Goal: Information Seeking & Learning: Learn about a topic

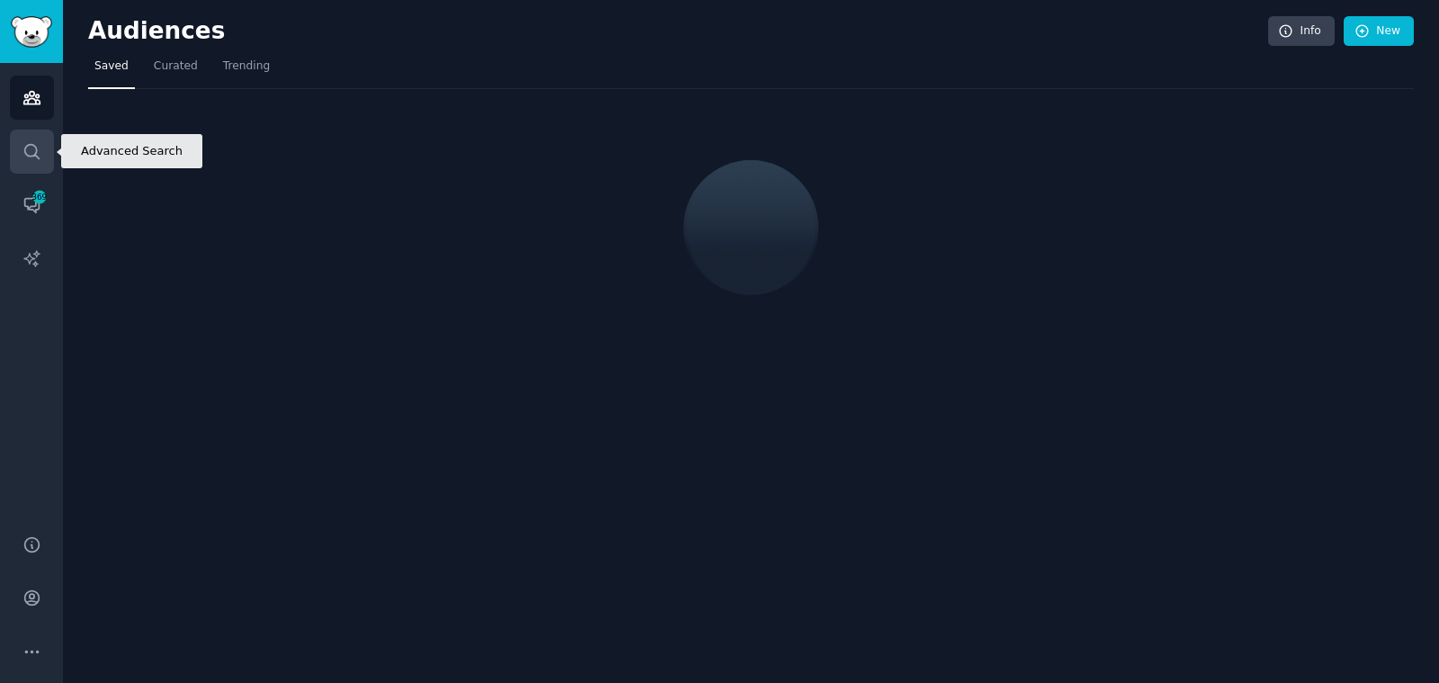
click at [31, 161] on link "Search" at bounding box center [32, 152] width 44 height 44
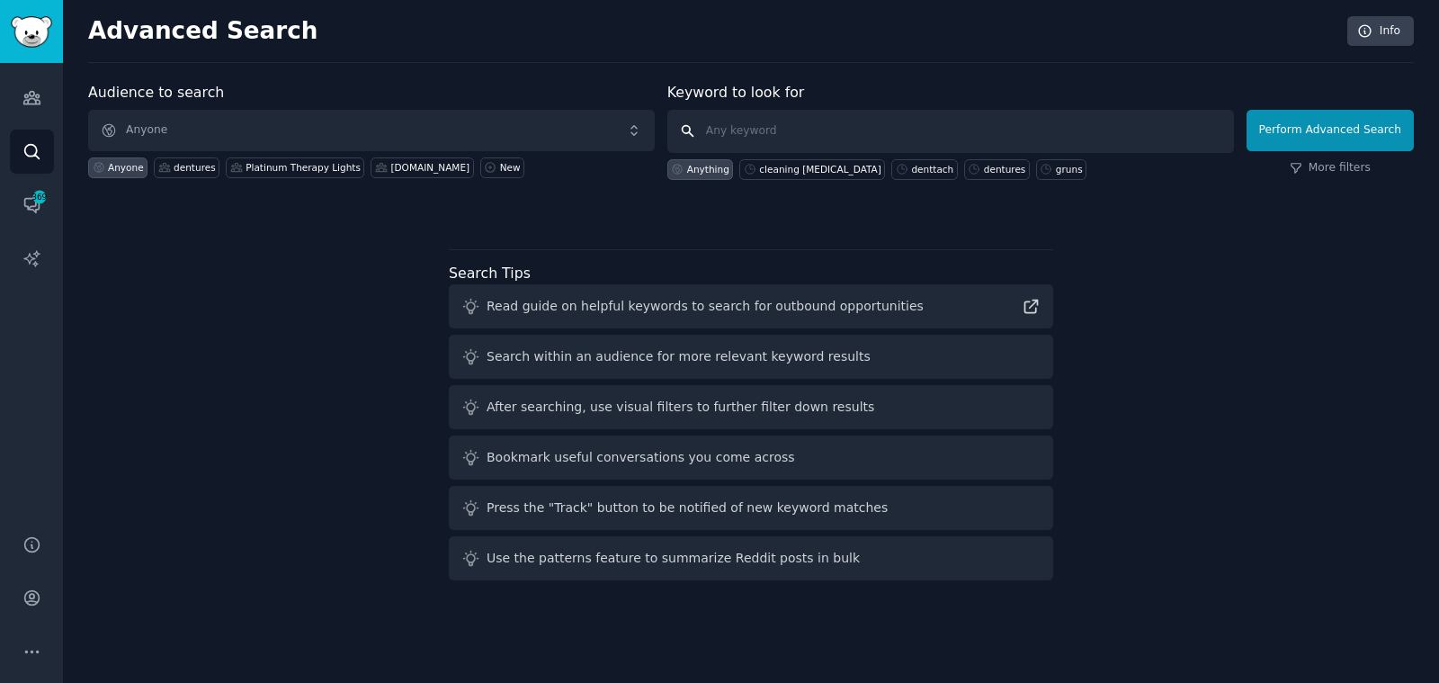
click at [736, 126] on input "text" at bounding box center [950, 131] width 567 height 43
type input "gruns"
click button "Perform Advanced Search" at bounding box center [1329, 130] width 167 height 41
